Goal: Information Seeking & Learning: Learn about a topic

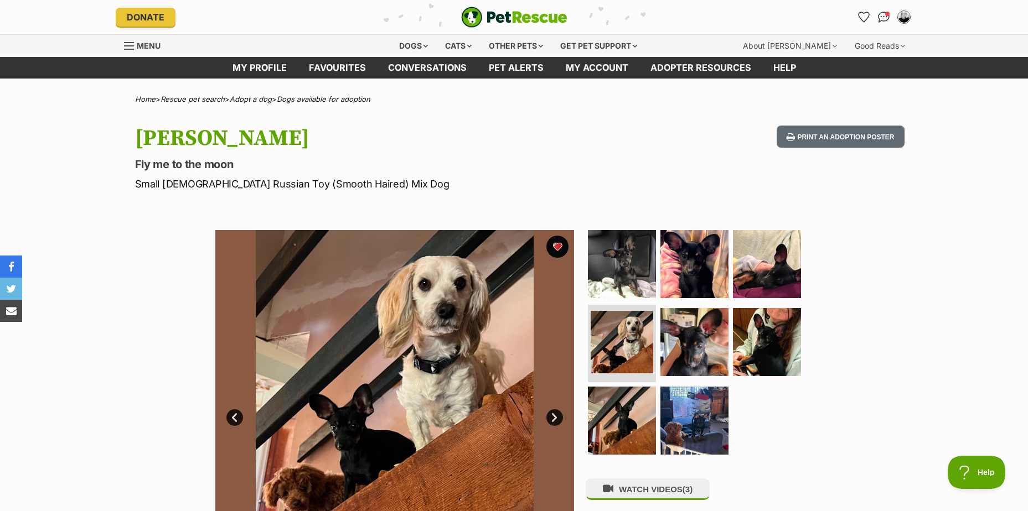
click at [554, 420] on link "Next" at bounding box center [554, 418] width 17 height 17
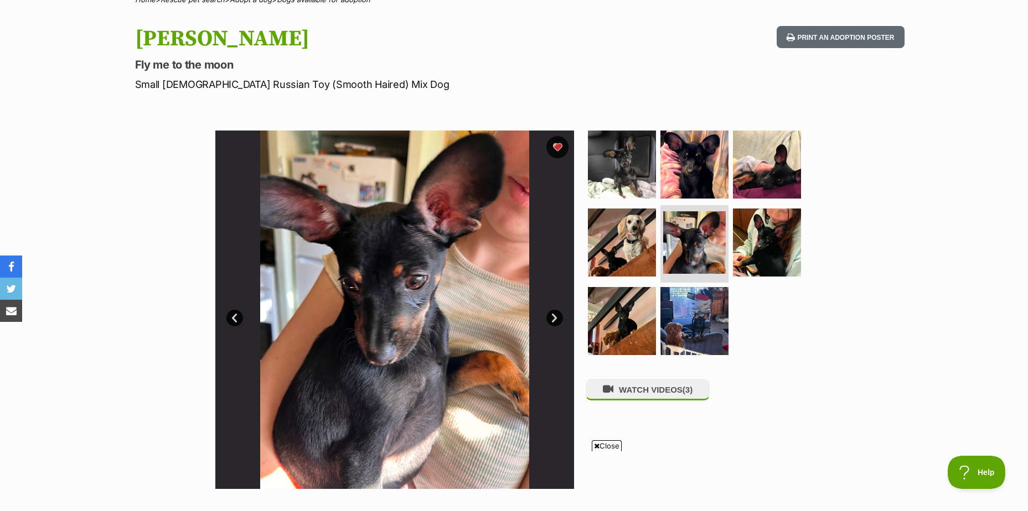
scroll to position [111, 0]
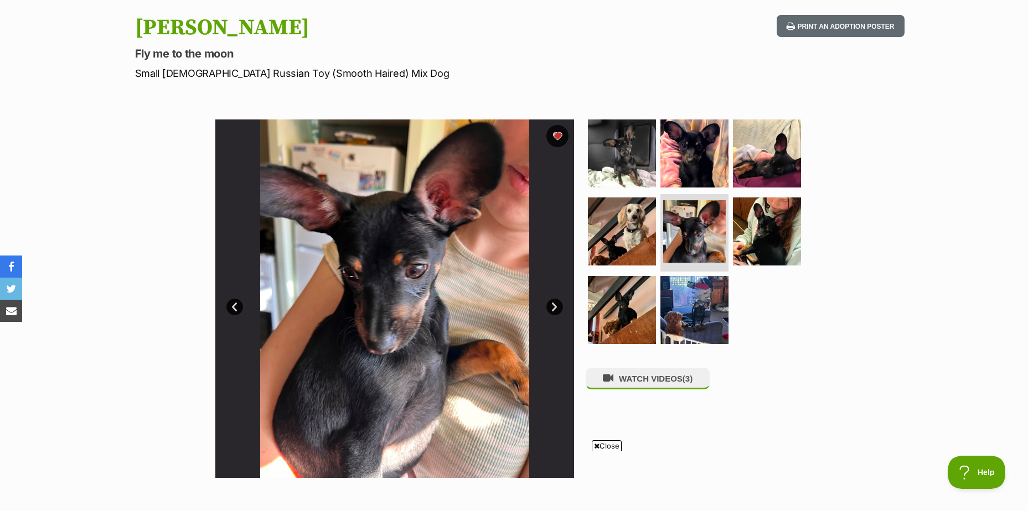
click at [554, 306] on link "Next" at bounding box center [554, 307] width 17 height 17
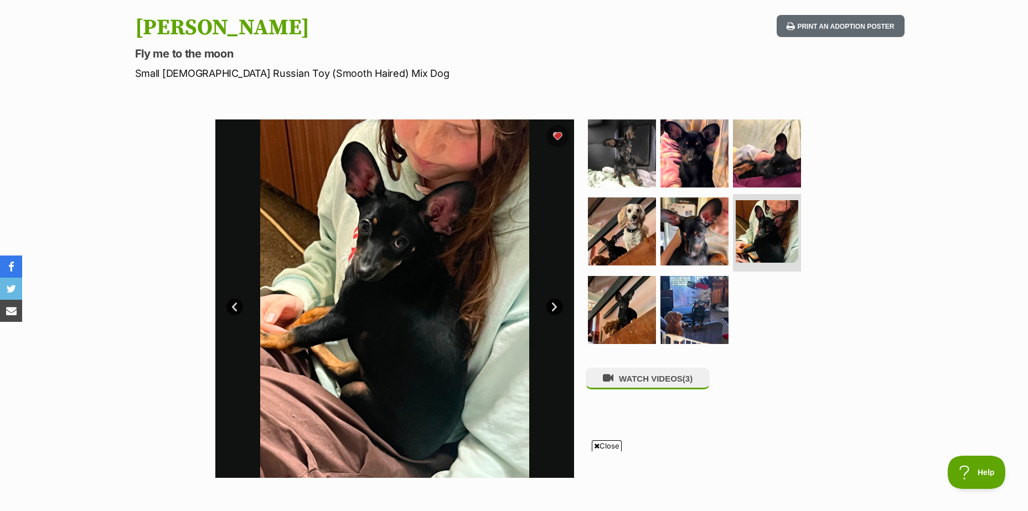
click at [554, 306] on link "Next" at bounding box center [554, 307] width 17 height 17
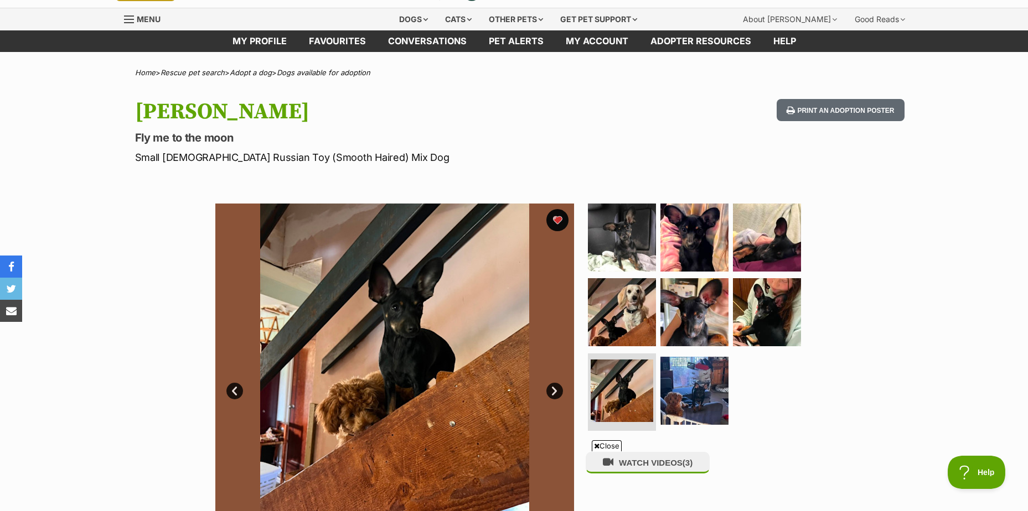
scroll to position [0, 0]
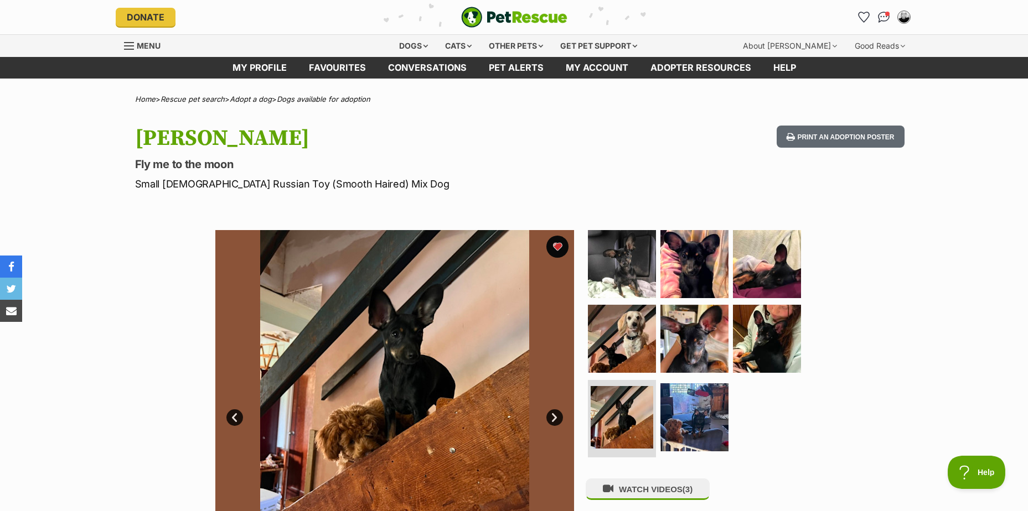
click at [556, 420] on link "Next" at bounding box center [554, 418] width 17 height 17
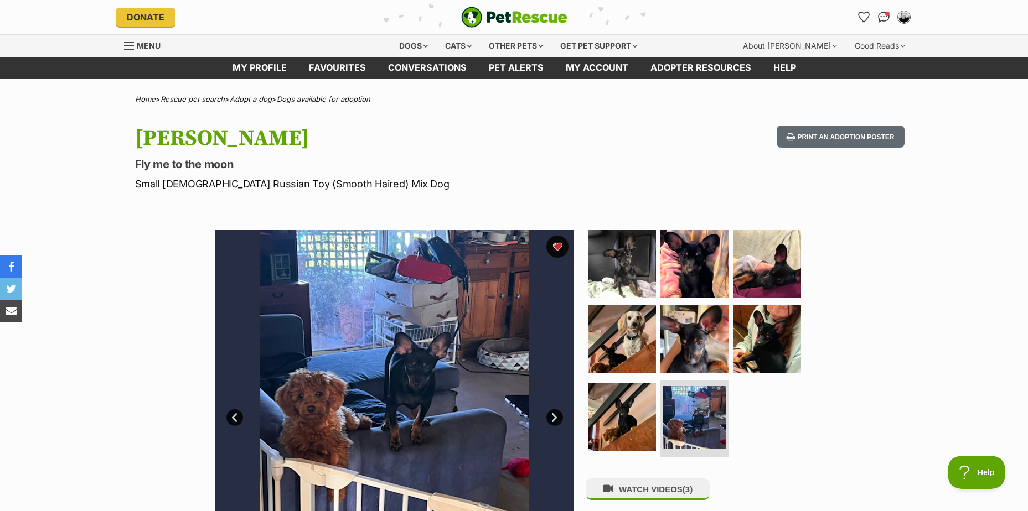
click at [556, 420] on link "Next" at bounding box center [554, 418] width 17 height 17
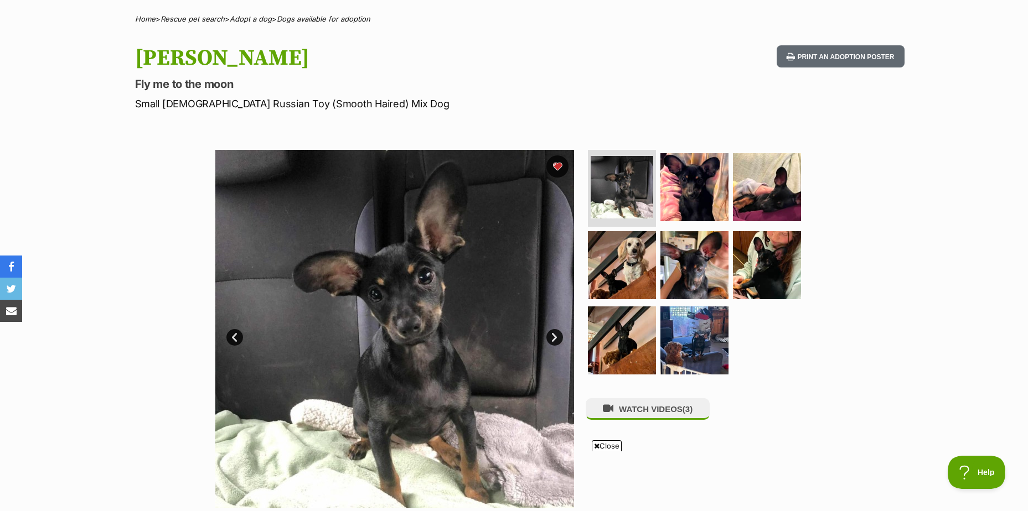
scroll to position [55, 0]
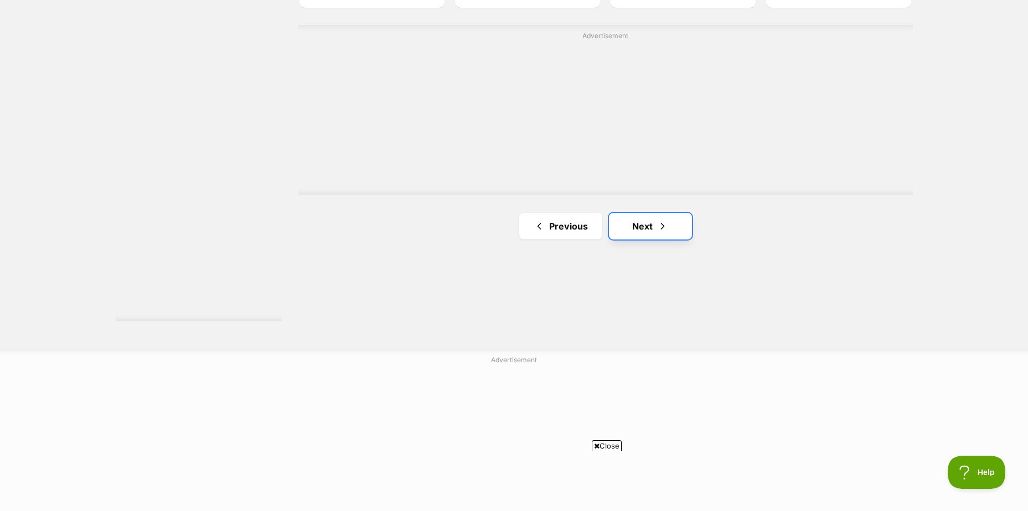
click at [643, 221] on link "Next" at bounding box center [650, 226] width 83 height 27
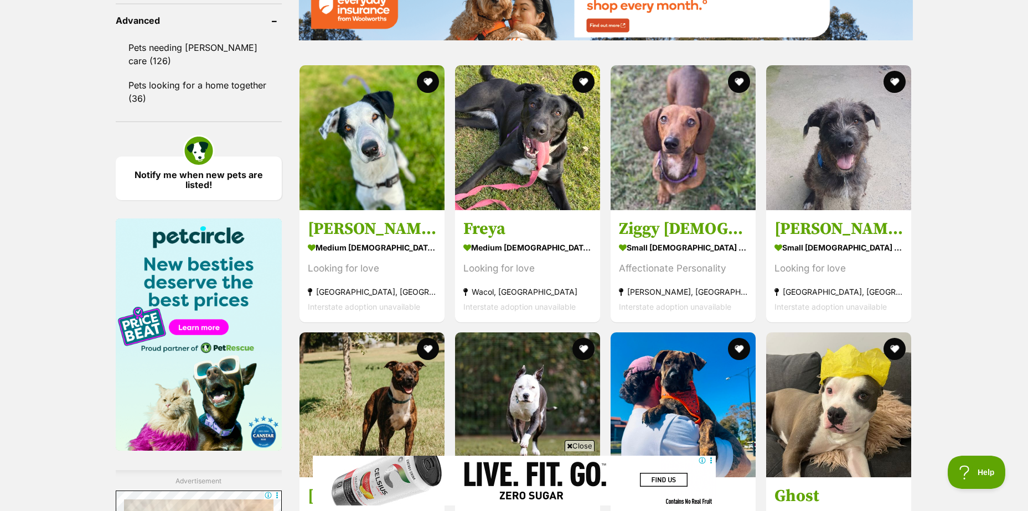
scroll to position [1660, 0]
